Goal: Task Accomplishment & Management: Use online tool/utility

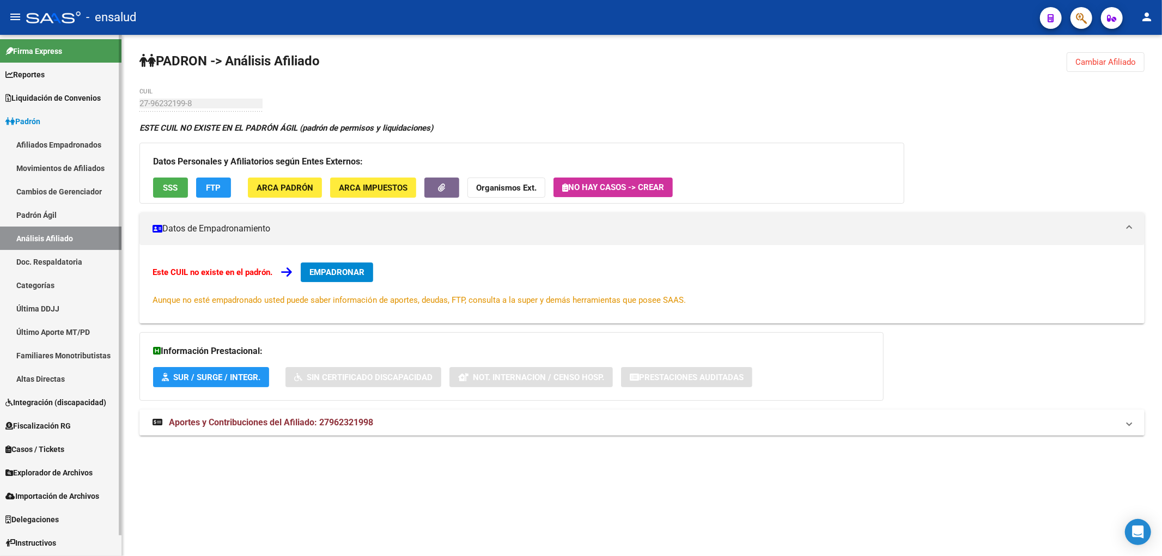
click at [68, 144] on link "Afiliados Empadronados" at bounding box center [60, 144] width 121 height 23
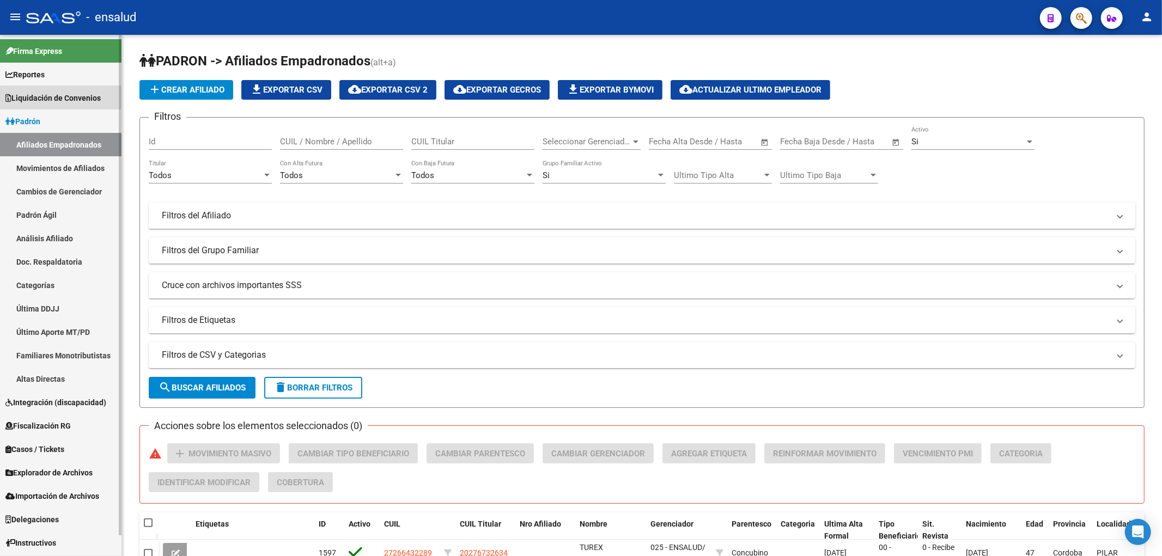
click at [53, 90] on link "Liquidación de Convenios" at bounding box center [60, 97] width 121 height 23
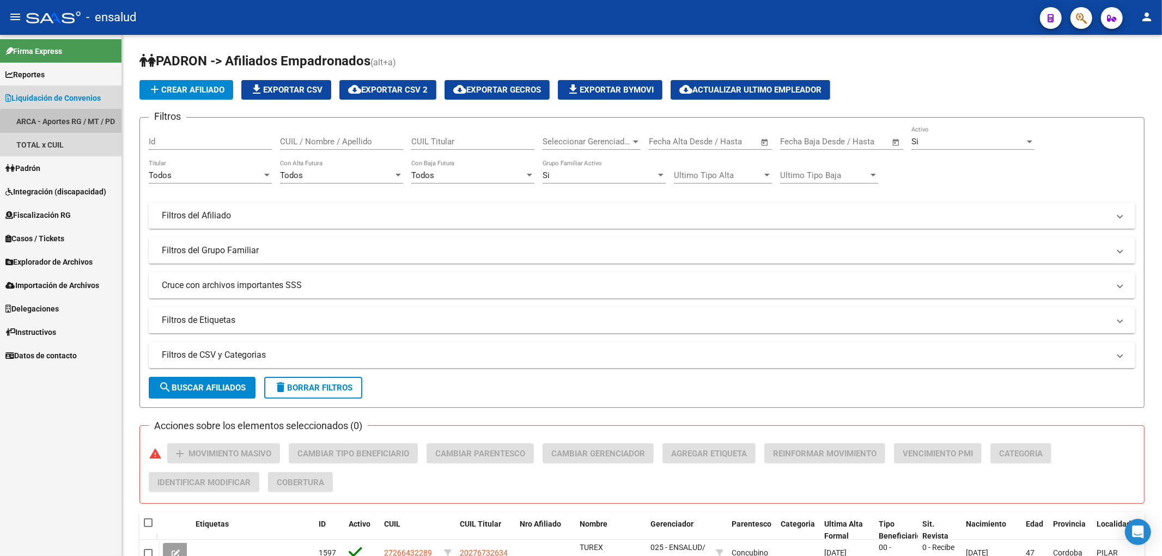
click at [77, 124] on link "ARCA - Aportes RG / MT / PD" at bounding box center [60, 120] width 121 height 23
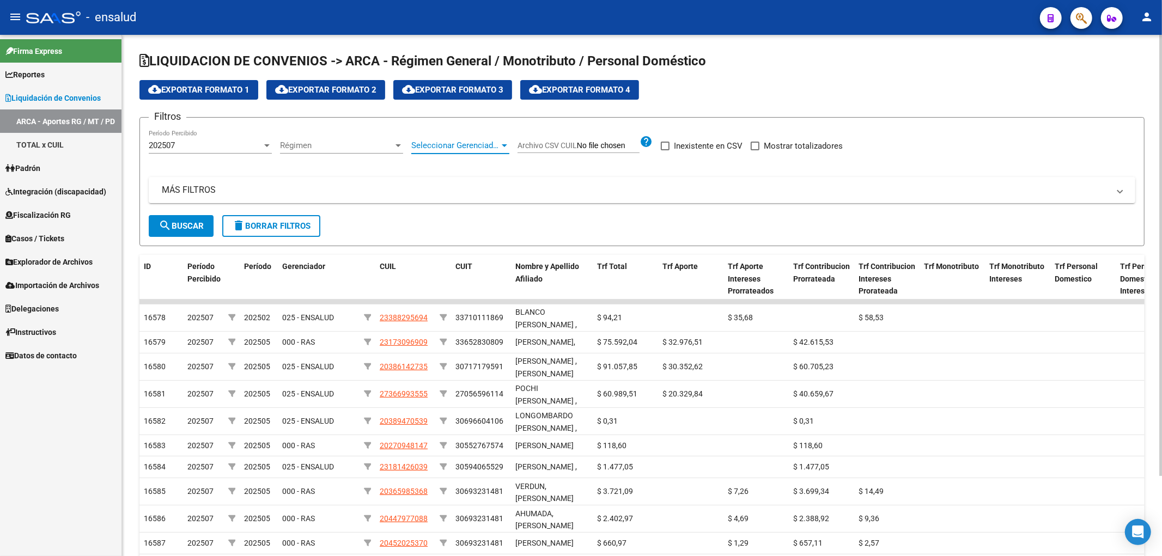
click at [433, 141] on span "Seleccionar Gerenciador" at bounding box center [455, 146] width 88 height 10
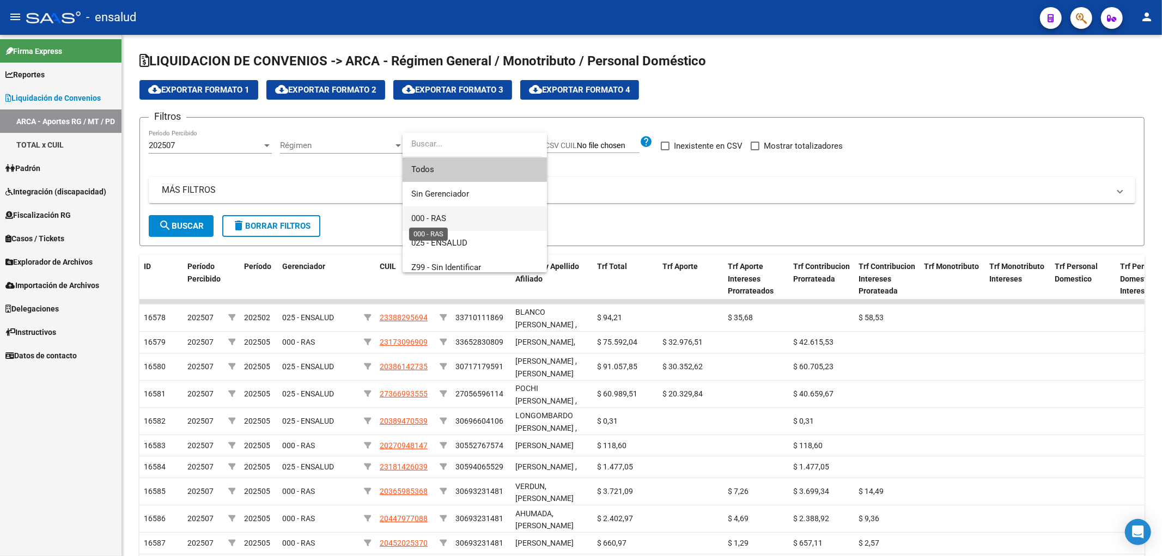
click at [427, 215] on span "000 - RAS" at bounding box center [428, 219] width 35 height 10
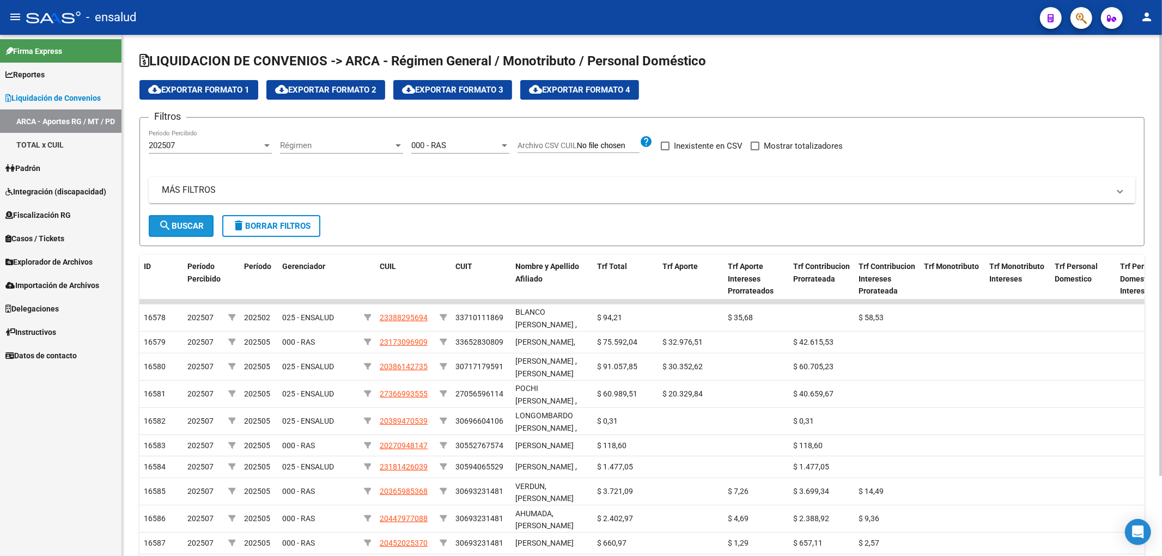
click at [178, 226] on span "search Buscar" at bounding box center [181, 226] width 45 height 10
